Goal: Task Accomplishment & Management: Manage account settings

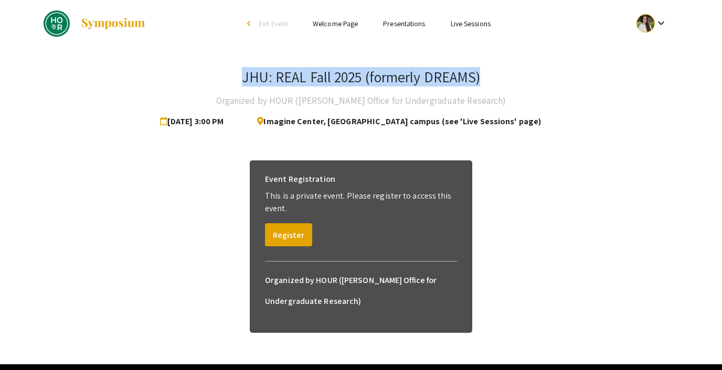
drag, startPoint x: 243, startPoint y: 76, endPoint x: 488, endPoint y: 77, distance: 245.0
click at [487, 77] on div "JHU: REAL Fall 2025 (formerly DREAMS) Organized by HOUR ([PERSON_NAME] Office f…" at bounding box center [361, 100] width 635 height 64
copy h3 "JHU: REAL Fall 2025 (formerly DREAMS)"
drag, startPoint x: 241, startPoint y: 79, endPoint x: 485, endPoint y: 82, distance: 244.5
click at [485, 82] on div "JHU: REAL Fall 2025 (formerly DREAMS) Organized by HOUR (Hopkins Office for Und…" at bounding box center [361, 100] width 635 height 64
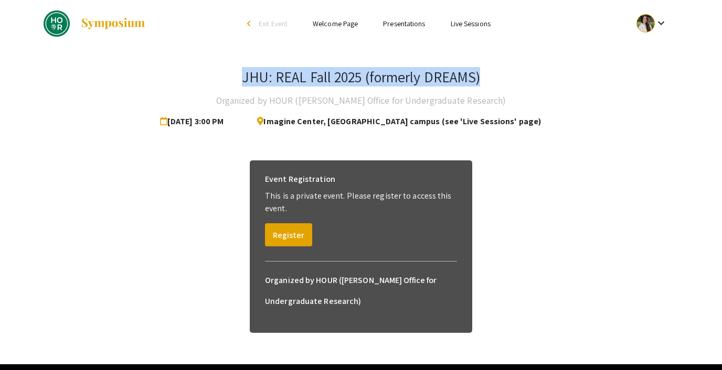
copy h3 "JHU: REAL Fall 2025 (formerly DREAMS)"
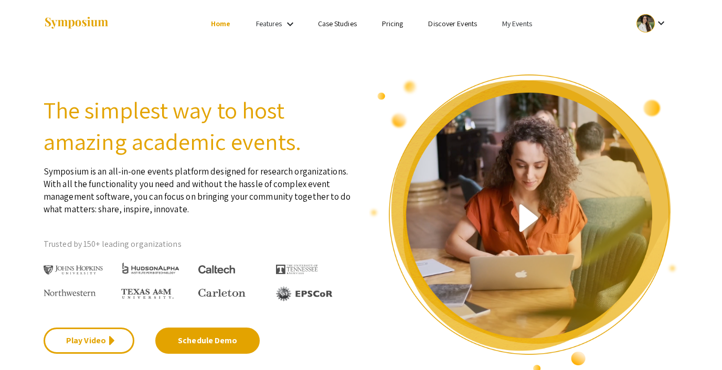
click at [507, 22] on link "My Events" at bounding box center [517, 23] width 30 height 9
click at [514, 45] on button "Events I've organized" at bounding box center [534, 46] width 90 height 25
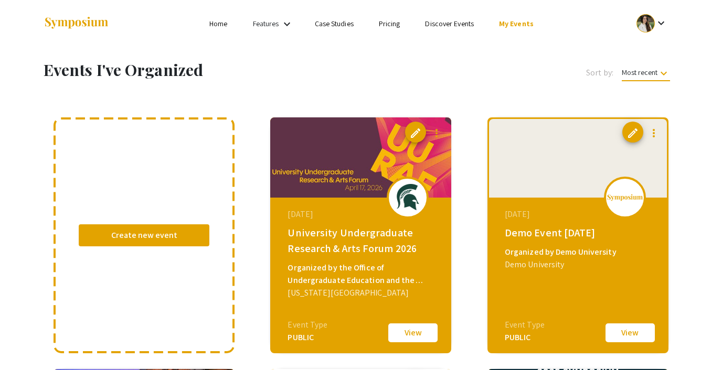
click at [523, 25] on link "My Events" at bounding box center [516, 23] width 35 height 9
click at [658, 31] on div at bounding box center [361, 185] width 722 height 370
click at [652, 26] on div at bounding box center [645, 23] width 18 height 18
click at [644, 97] on button "Sign out" at bounding box center [657, 102] width 65 height 25
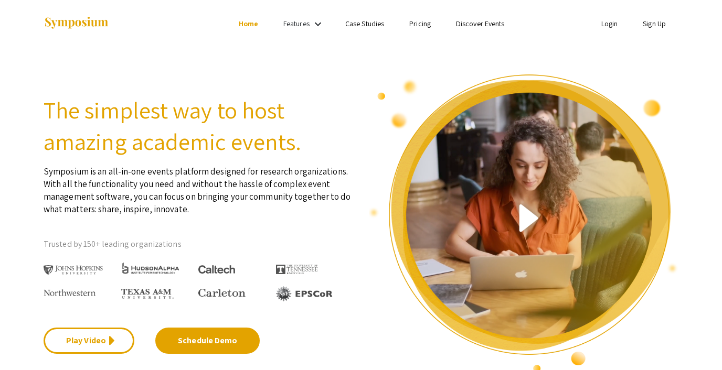
click at [609, 24] on link "Login" at bounding box center [609, 23] width 17 height 9
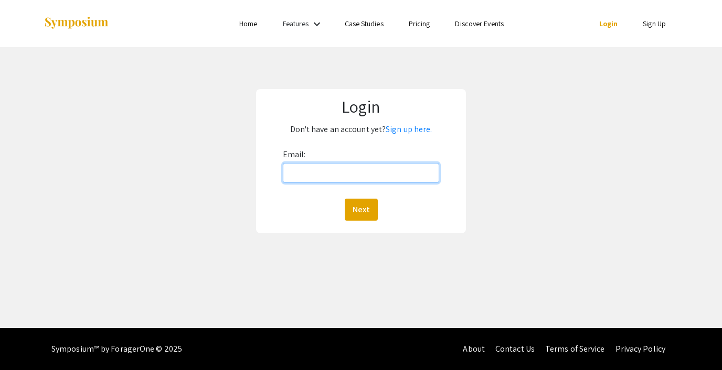
click at [377, 175] on input "Email:" at bounding box center [361, 173] width 156 height 20
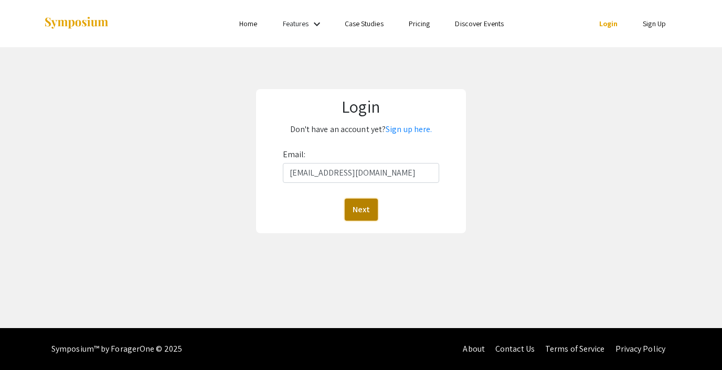
click at [355, 212] on button "Next" at bounding box center [361, 210] width 33 height 22
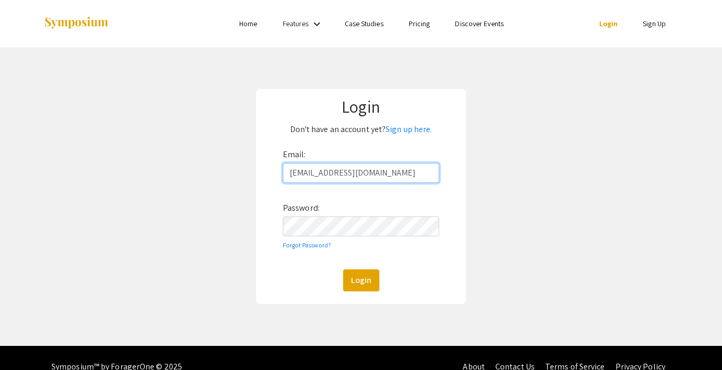
click at [360, 167] on input "[EMAIL_ADDRESS][DOMAIN_NAME]" at bounding box center [361, 173] width 156 height 20
type input "[EMAIL_ADDRESS][DOMAIN_NAME]"
click at [365, 276] on button "Login" at bounding box center [361, 281] width 36 height 22
